Goal: Navigation & Orientation: Understand site structure

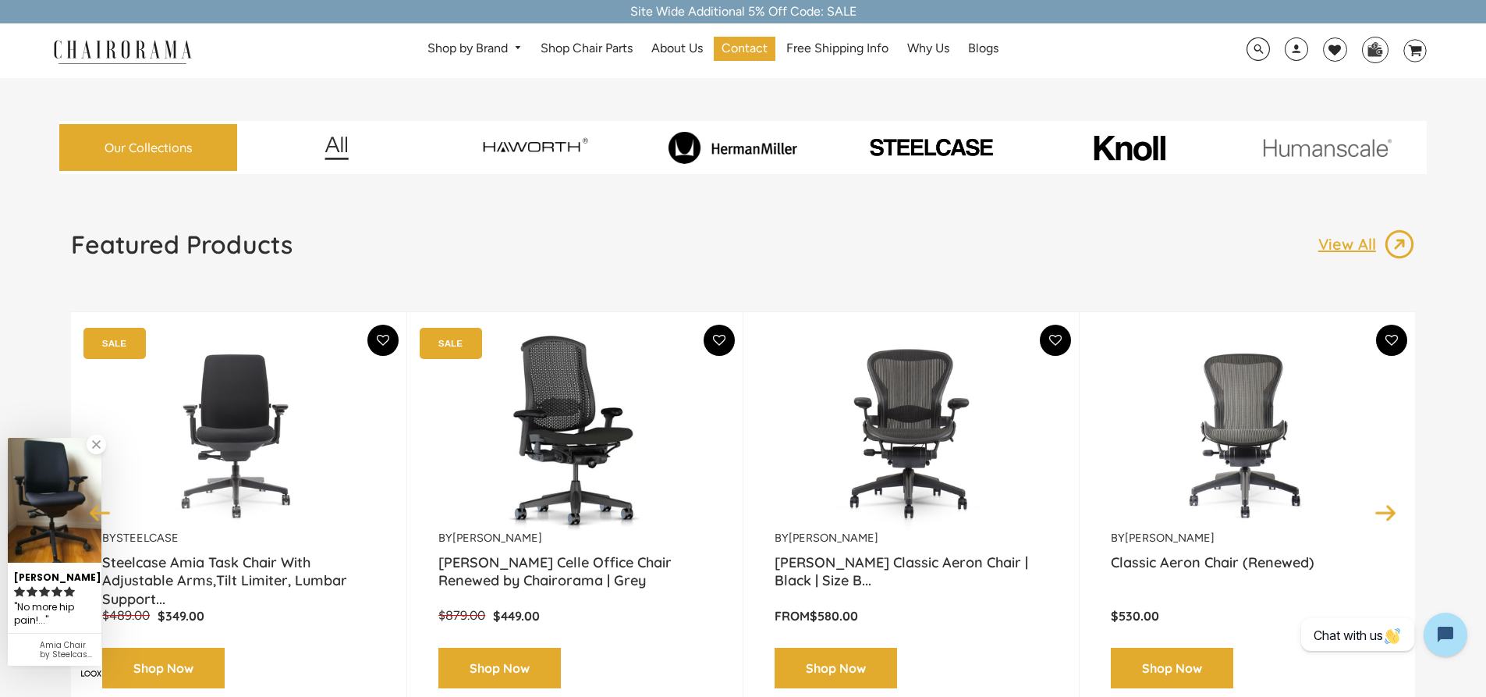
click at [1391, 510] on button "Next" at bounding box center [1385, 511] width 27 height 27
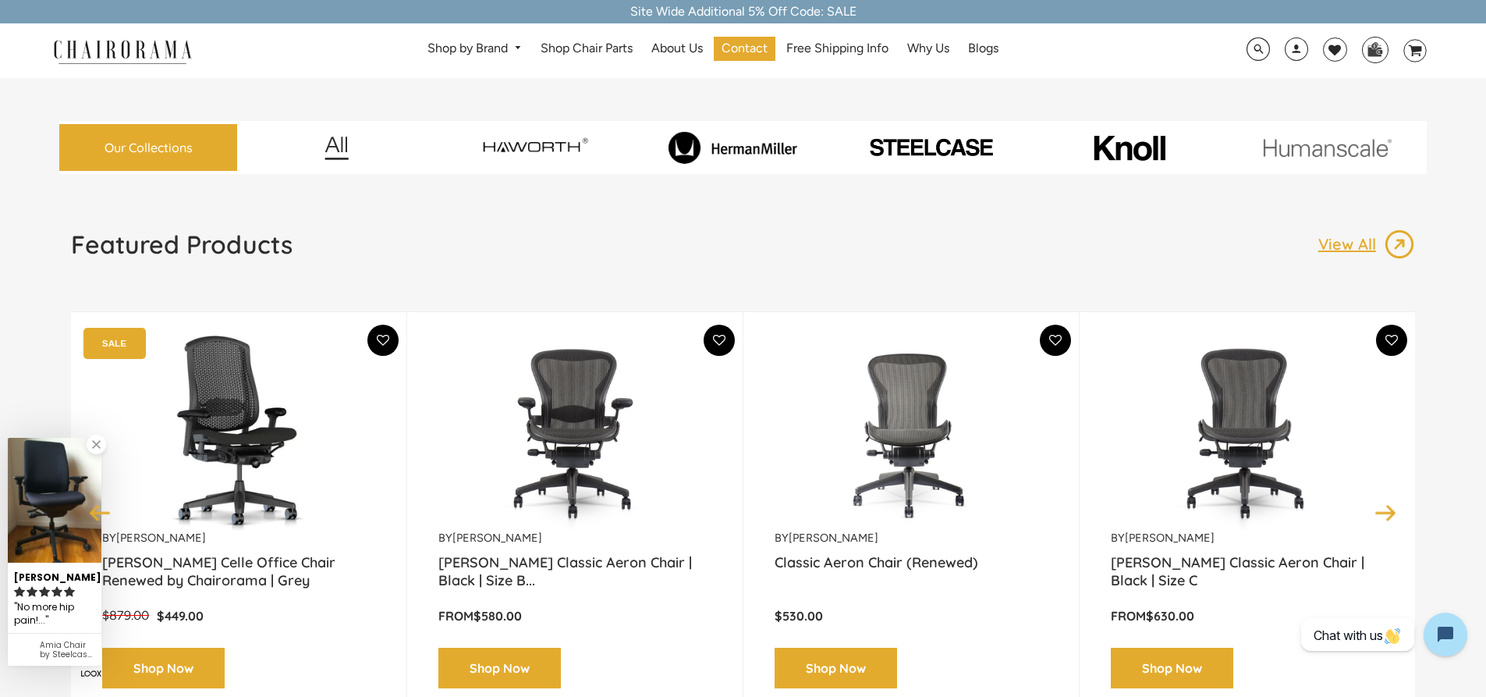
click at [1391, 510] on button "Next" at bounding box center [1385, 511] width 27 height 27
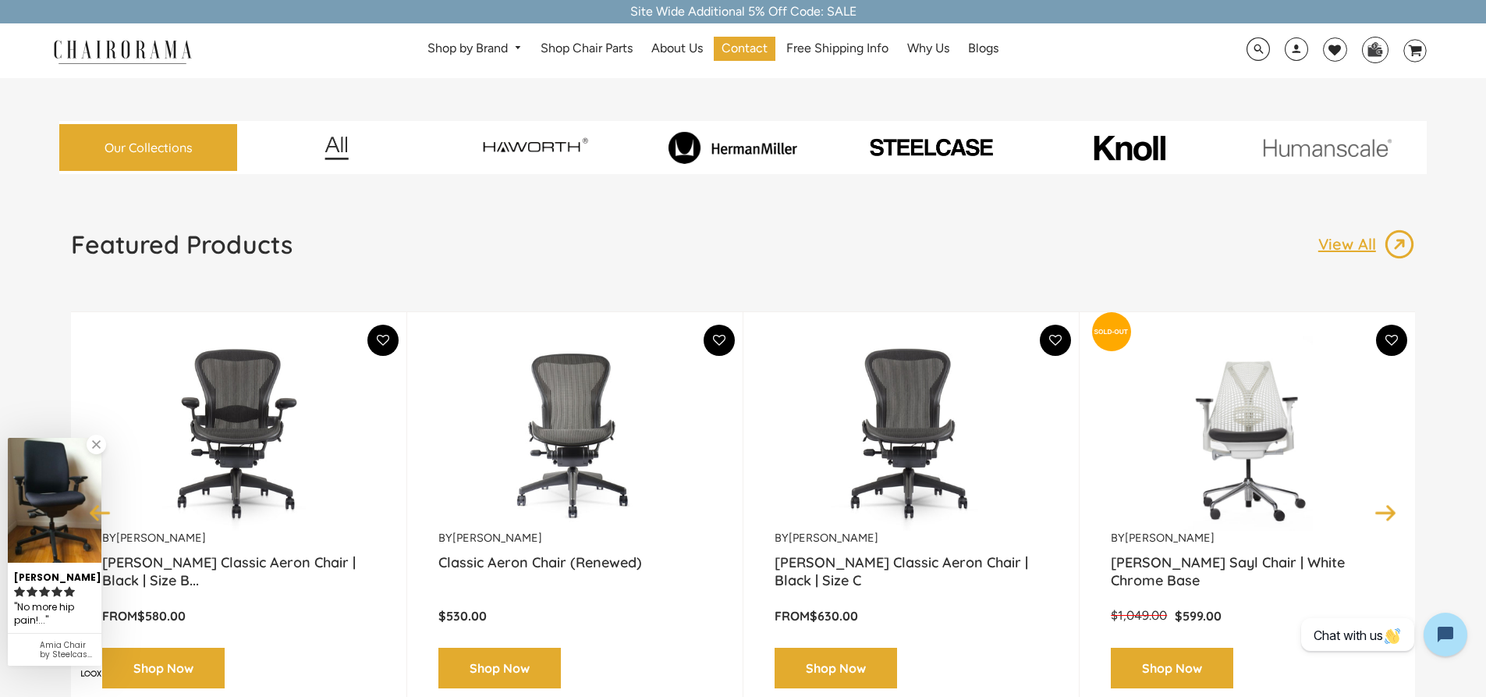
click at [1391, 510] on button "Next" at bounding box center [1385, 511] width 27 height 27
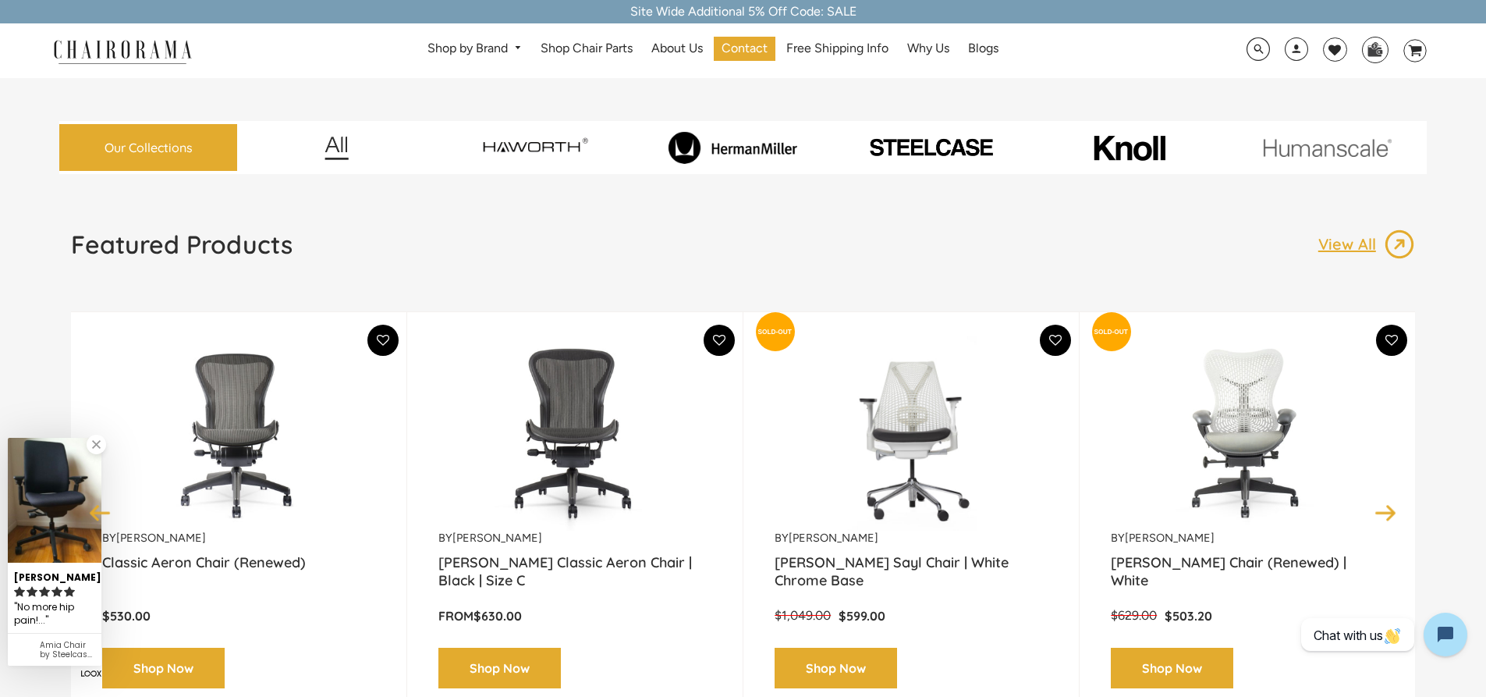
click at [1391, 510] on button "Next" at bounding box center [1385, 511] width 27 height 27
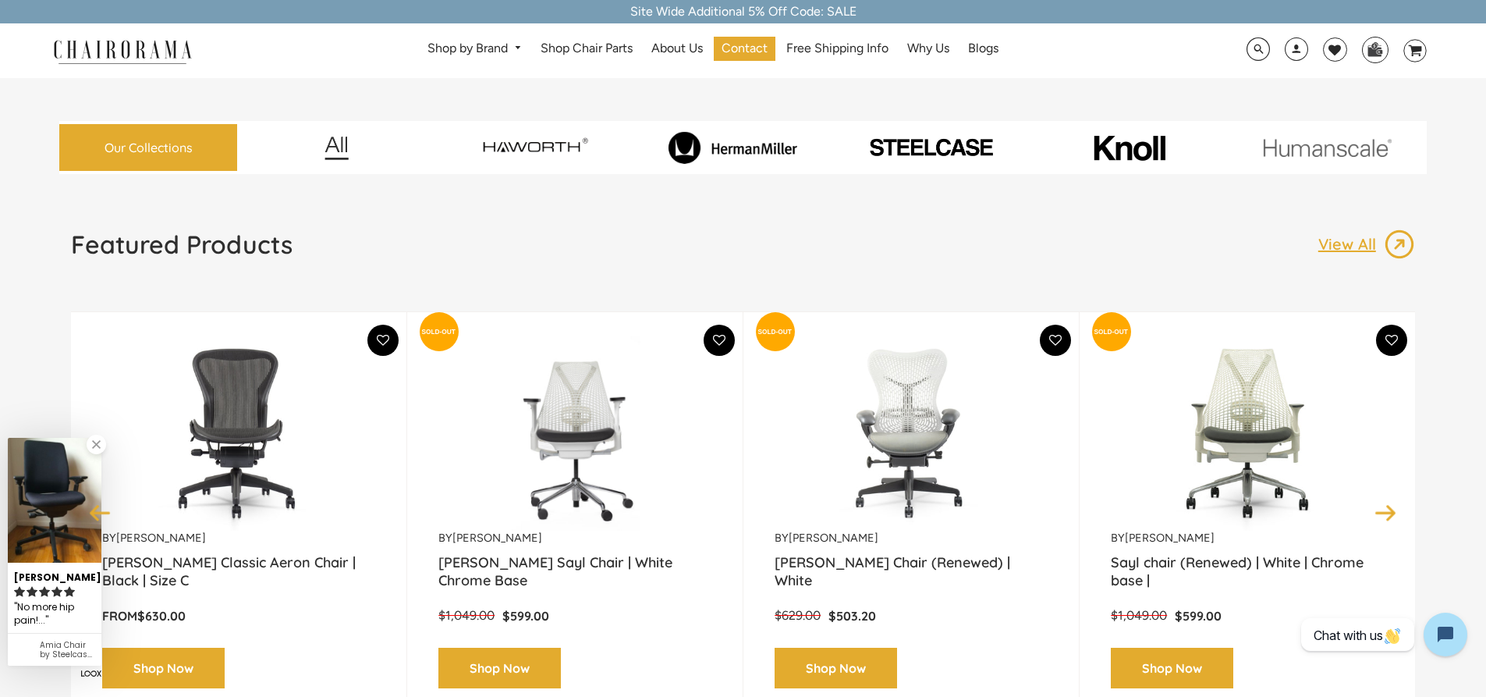
click at [1391, 510] on button "Next" at bounding box center [1385, 511] width 27 height 27
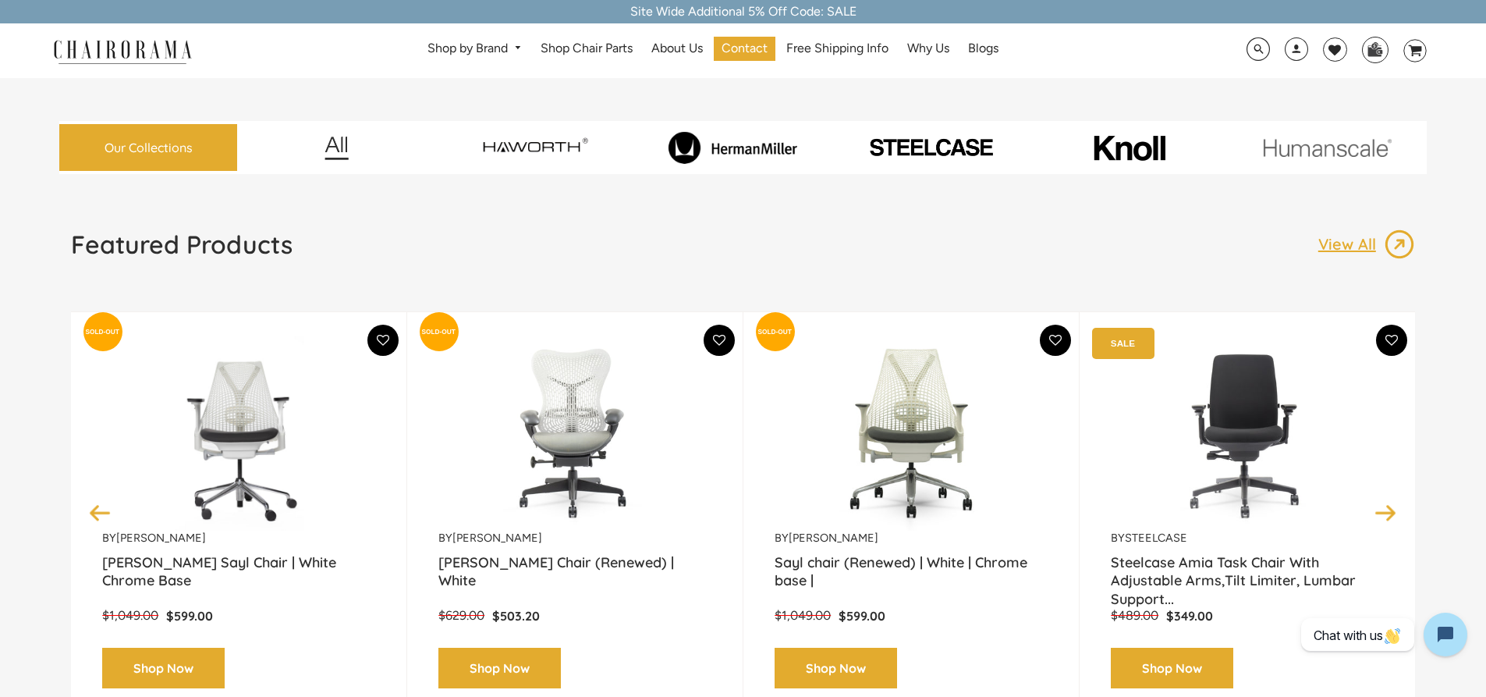
click at [1391, 510] on button "Next" at bounding box center [1385, 511] width 27 height 27
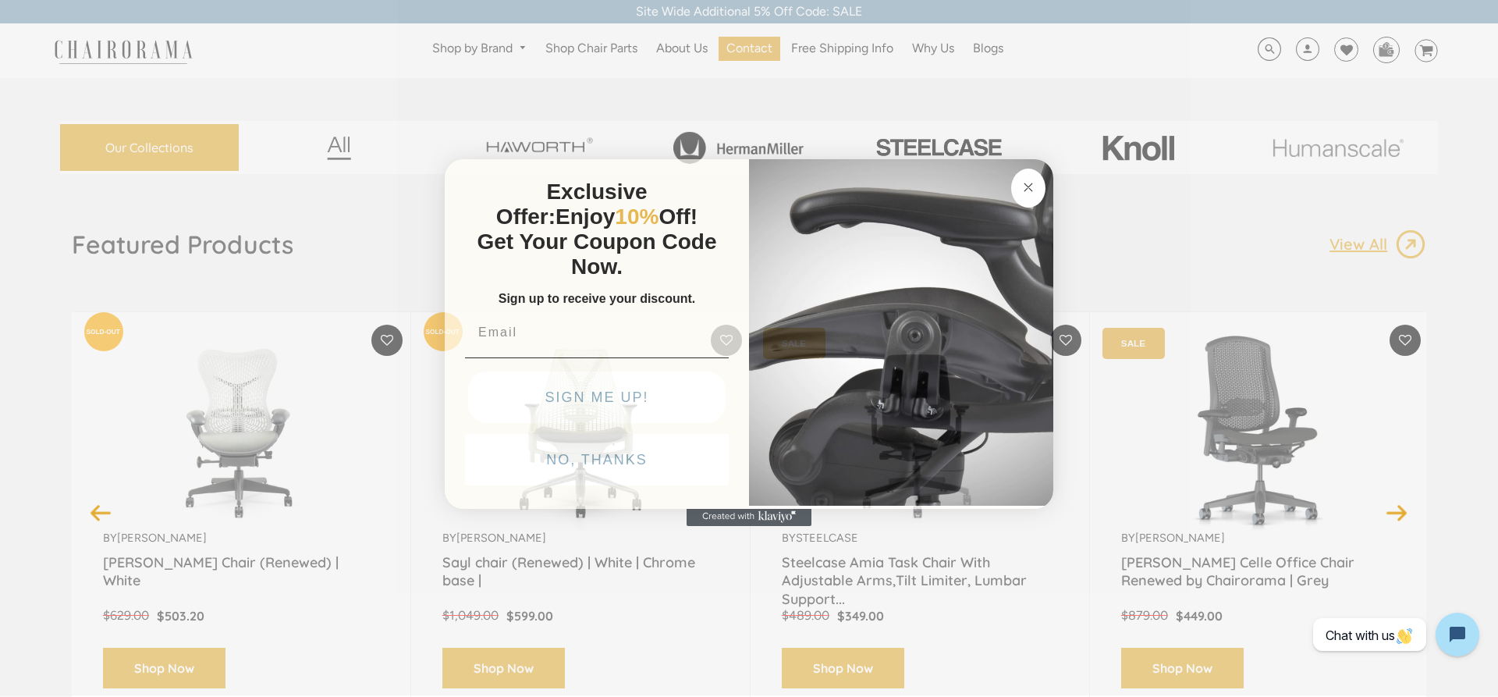
click at [1027, 190] on circle "Close dialog" at bounding box center [1029, 187] width 18 height 18
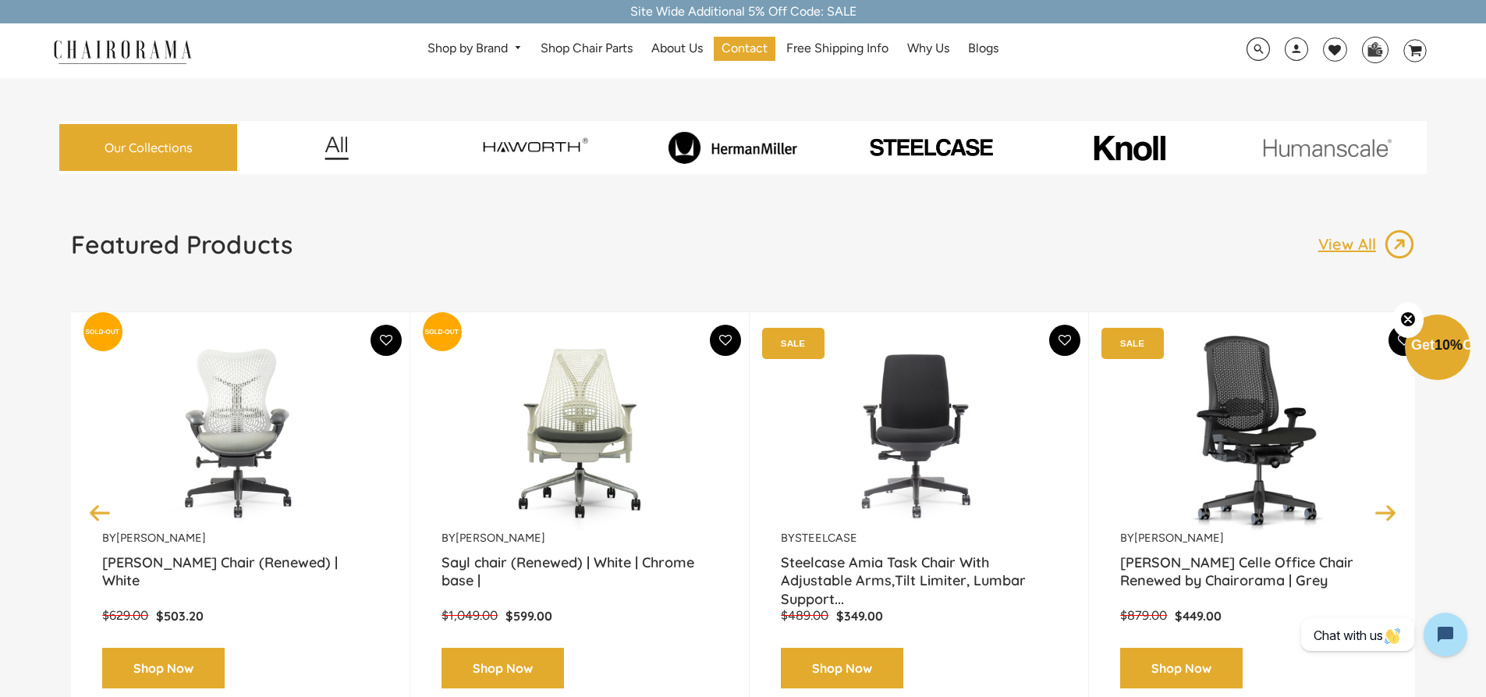
click at [174, 132] on link "Our Collections" at bounding box center [148, 148] width 178 height 48
